Goal: Find specific page/section: Find specific page/section

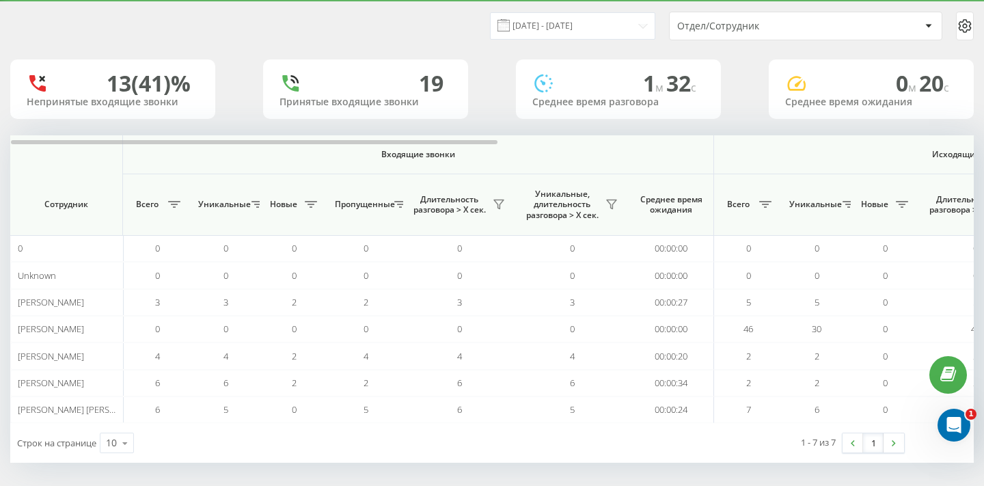
scroll to position [0, 1]
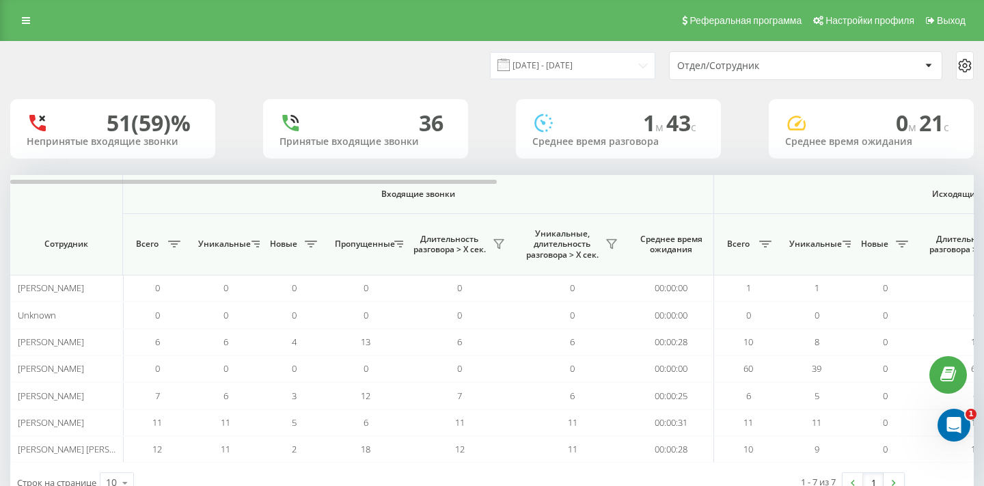
scroll to position [44, 0]
click at [25, 20] on icon at bounding box center [26, 21] width 8 height 10
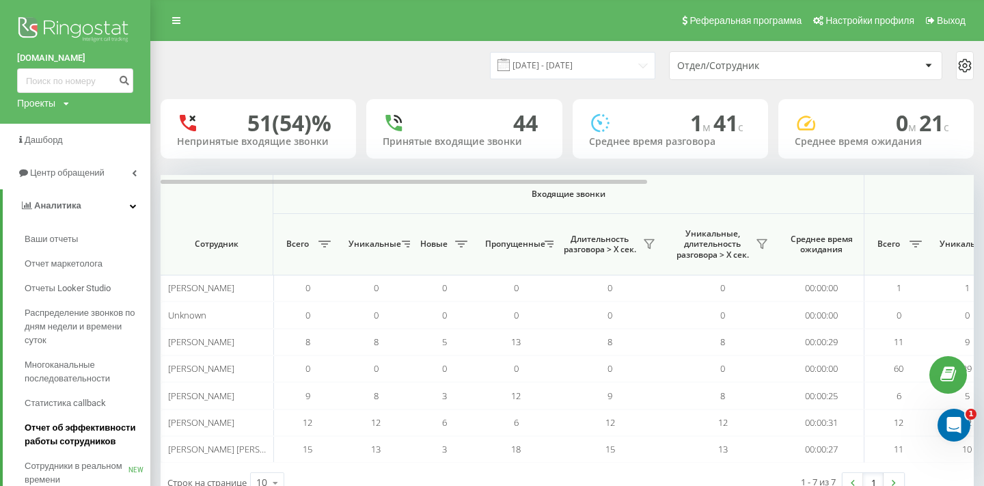
scroll to position [182, 0]
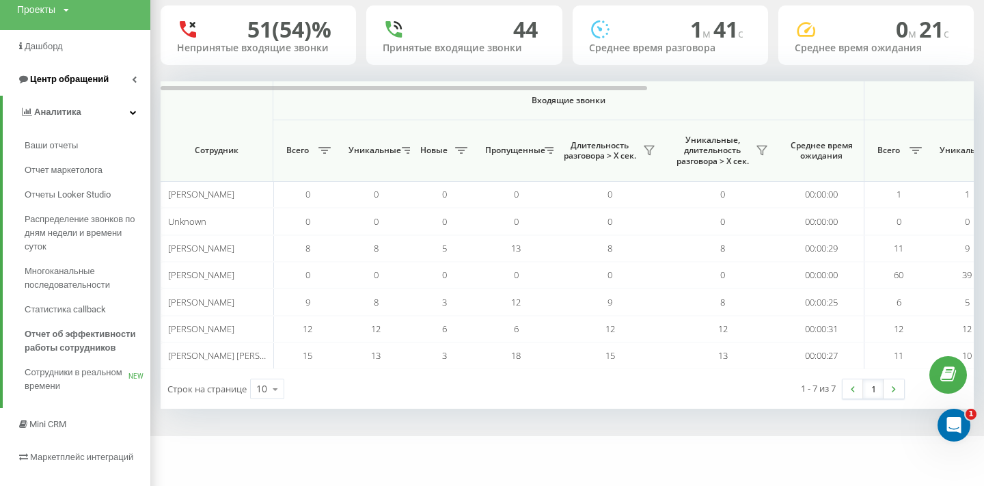
click at [132, 63] on link "Центр обращений" at bounding box center [75, 79] width 150 height 33
